Goal: Find specific page/section: Find specific page/section

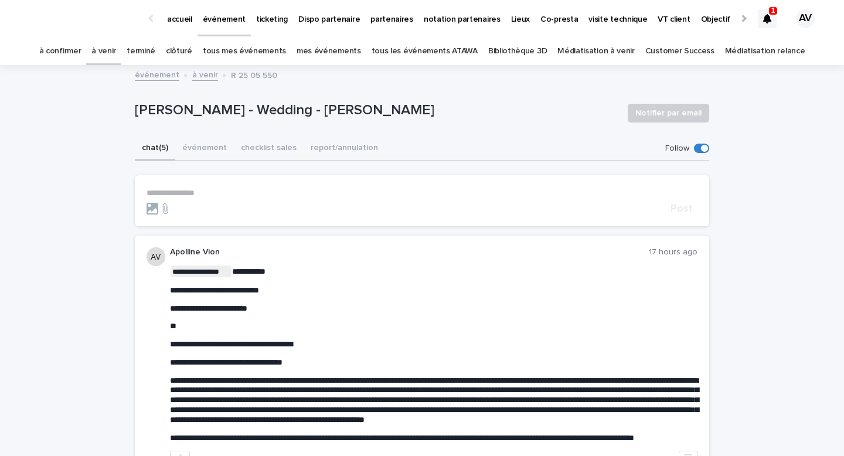
click at [268, 21] on p "ticketing" at bounding box center [272, 12] width 32 height 25
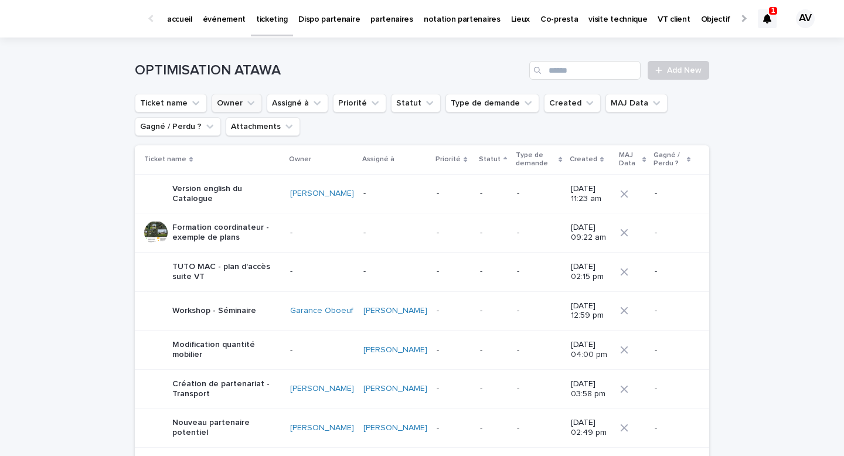
click at [236, 105] on button "Owner" at bounding box center [237, 103] width 50 height 19
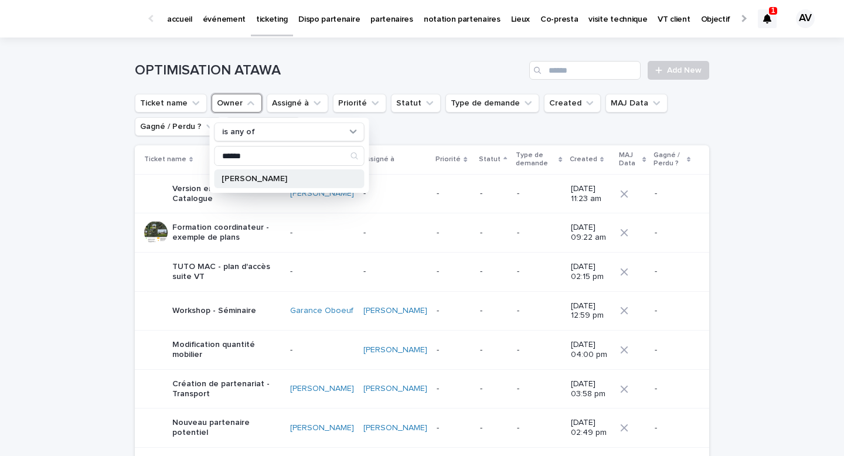
type input "******"
click at [251, 178] on p "[PERSON_NAME]" at bounding box center [284, 179] width 124 height 8
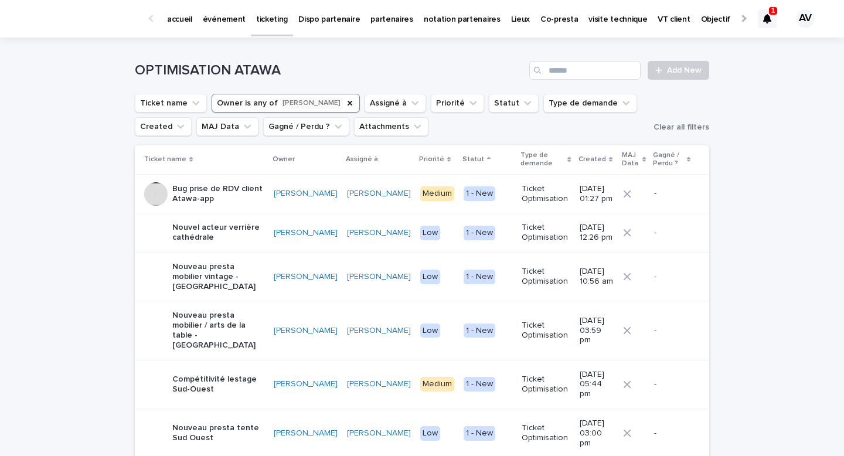
click at [575, 151] on th "Created" at bounding box center [596, 159] width 43 height 29
click at [579, 162] on p "Created" at bounding box center [593, 159] width 28 height 13
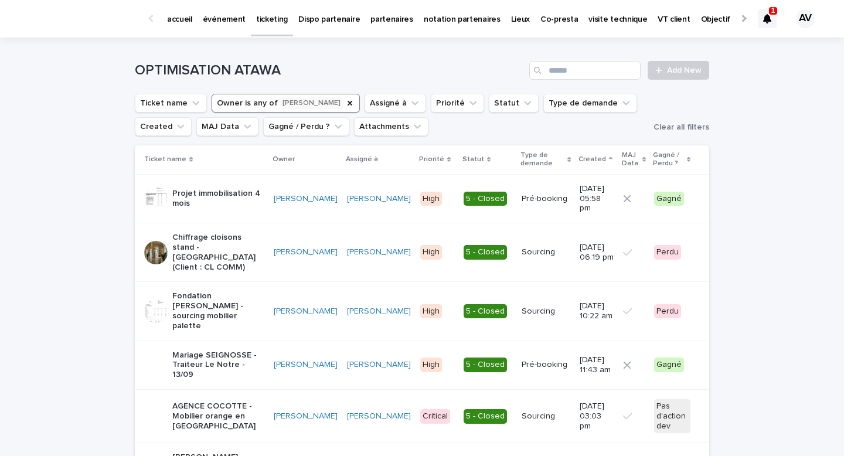
click at [579, 163] on p "Created" at bounding box center [593, 159] width 28 height 13
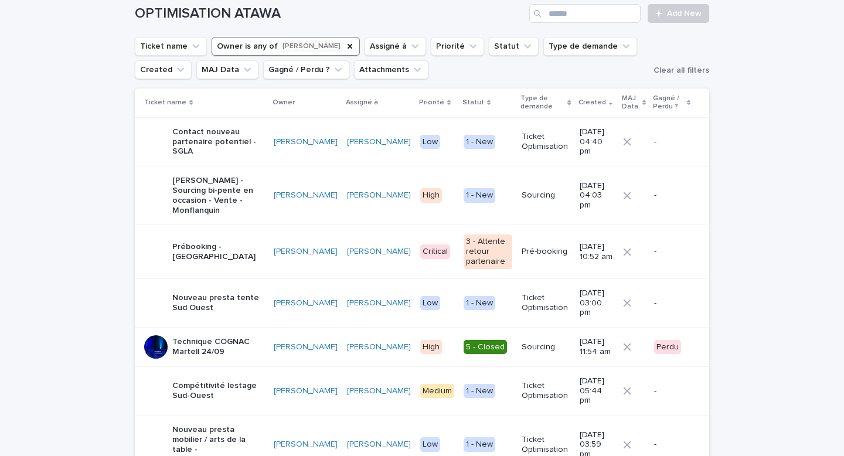
scroll to position [56, 0]
click at [192, 246] on p "Prébooking - [GEOGRAPHIC_DATA]" at bounding box center [218, 253] width 92 height 20
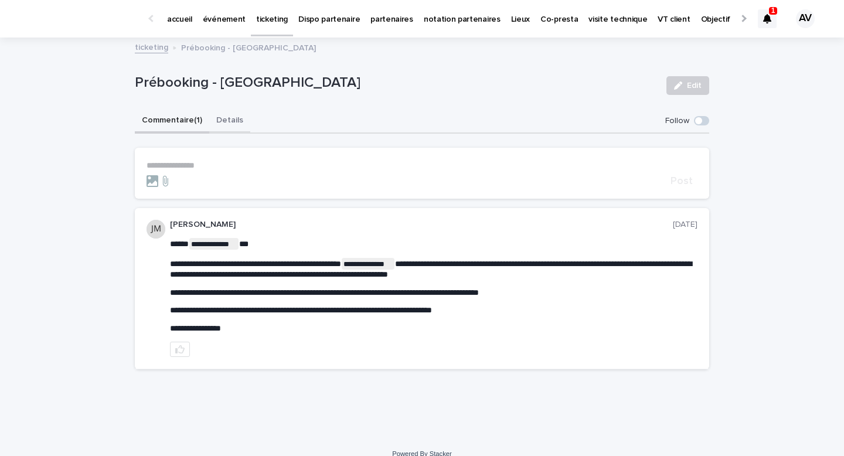
click at [229, 125] on button "Details" at bounding box center [229, 121] width 41 height 25
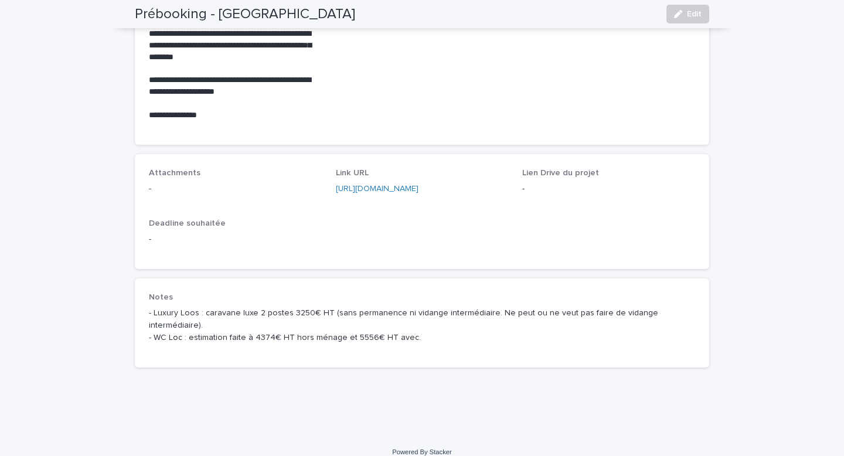
scroll to position [650, 0]
